Goal: Task Accomplishment & Management: Manage account settings

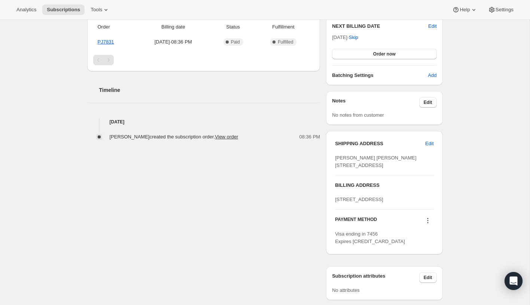
scroll to position [205, 0]
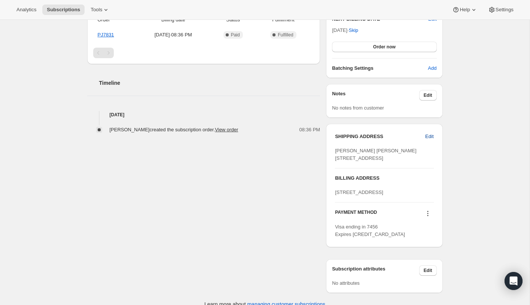
click at [428, 135] on span "Edit" at bounding box center [429, 136] width 8 height 7
select select "[GEOGRAPHIC_DATA]"
select select "FL"
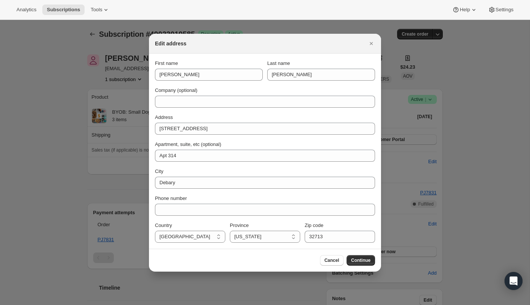
scroll to position [0, 0]
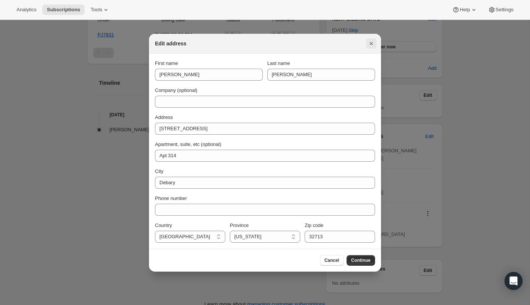
click at [373, 42] on icon "Close" at bounding box center [371, 43] width 7 height 7
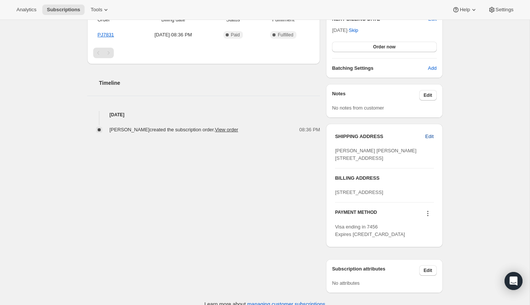
click at [433, 136] on span "Edit" at bounding box center [429, 136] width 8 height 7
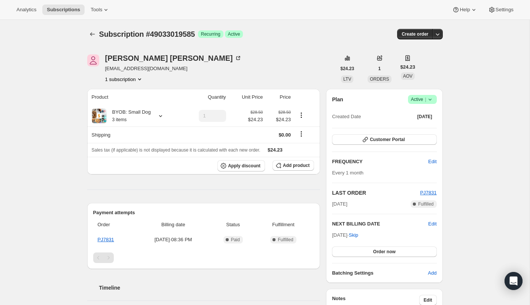
select select "[GEOGRAPHIC_DATA]"
select select "FL"
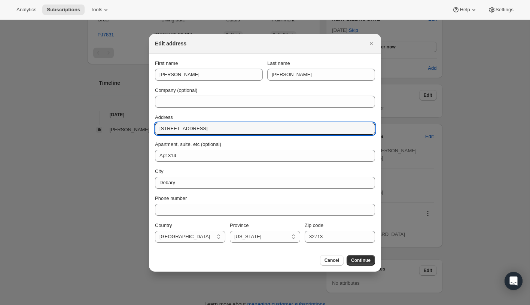
drag, startPoint x: 229, startPoint y: 128, endPoint x: 113, endPoint y: 128, distance: 115.4
paste input "[STREET_ADDRESS]"
type input "[STREET_ADDRESS]"
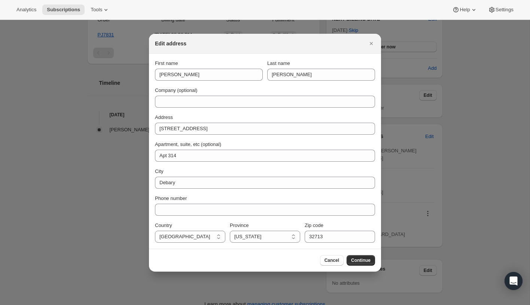
click at [210, 167] on div "First name [PERSON_NAME] Last name [PERSON_NAME] Company (optional) Address [ST…" at bounding box center [265, 151] width 220 height 183
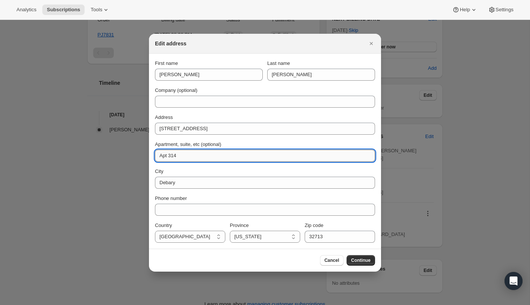
click at [196, 158] on input "Apt 314" at bounding box center [265, 155] width 220 height 12
type input "Apt 78"
click at [300, 172] on div "City" at bounding box center [265, 170] width 220 height 7
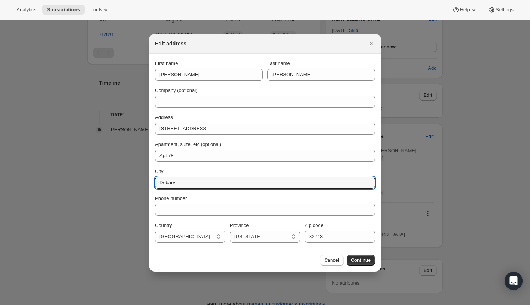
drag, startPoint x: 182, startPoint y: 181, endPoint x: 147, endPoint y: 181, distance: 35.2
type input "[PERSON_NAME]"
click at [314, 170] on div "City" at bounding box center [265, 170] width 220 height 7
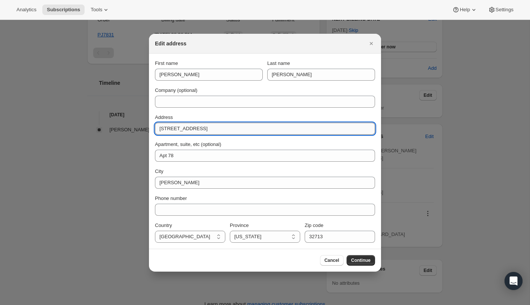
drag, startPoint x: 251, startPoint y: 128, endPoint x: 284, endPoint y: 128, distance: 33.3
click at [284, 128] on input "[STREET_ADDRESS]" at bounding box center [265, 128] width 220 height 12
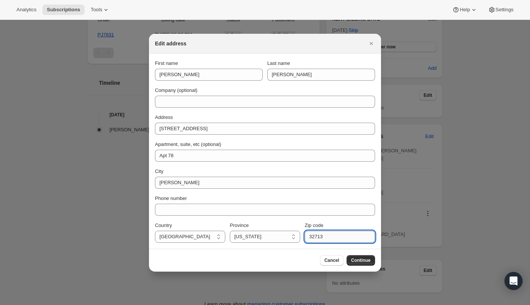
drag, startPoint x: 336, startPoint y: 236, endPoint x: 308, endPoint y: 236, distance: 28.5
click at [308, 236] on input "32713" at bounding box center [340, 236] width 70 height 12
paste input "71"
type input "32771"
click at [224, 259] on div "Cancel Continue" at bounding box center [265, 260] width 220 height 10
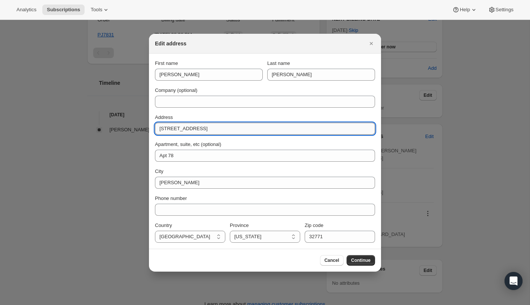
drag, startPoint x: 209, startPoint y: 128, endPoint x: 297, endPoint y: 128, distance: 88.0
click at [297, 128] on input "[STREET_ADDRESS]" at bounding box center [265, 128] width 220 height 12
type input "[STREET_ADDRESS]"
click at [287, 264] on div "Cancel Continue" at bounding box center [265, 260] width 220 height 10
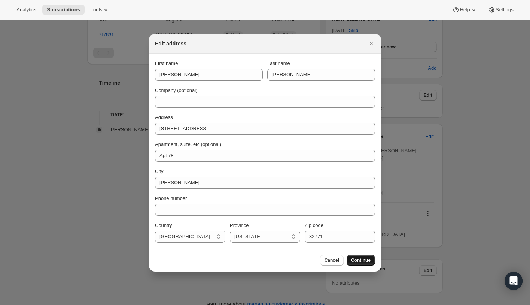
click at [359, 261] on span "Continue" at bounding box center [360, 260] width 19 height 6
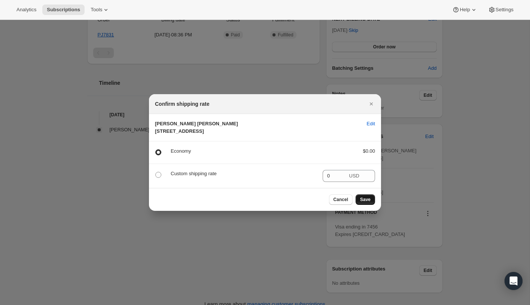
click at [365, 202] on span "Save" at bounding box center [365, 199] width 10 height 6
